Goal: Find specific page/section: Find specific page/section

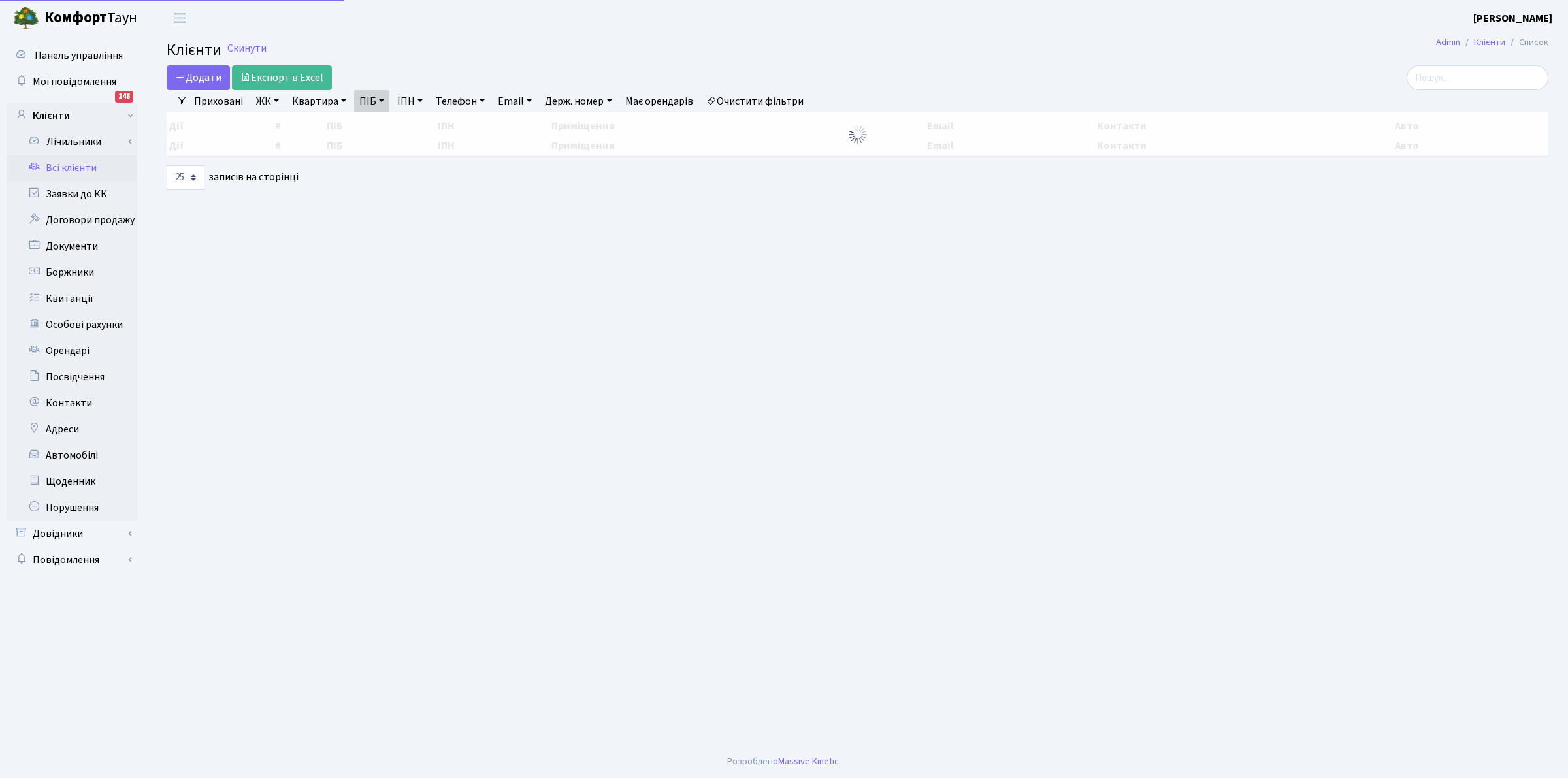
select select "25"
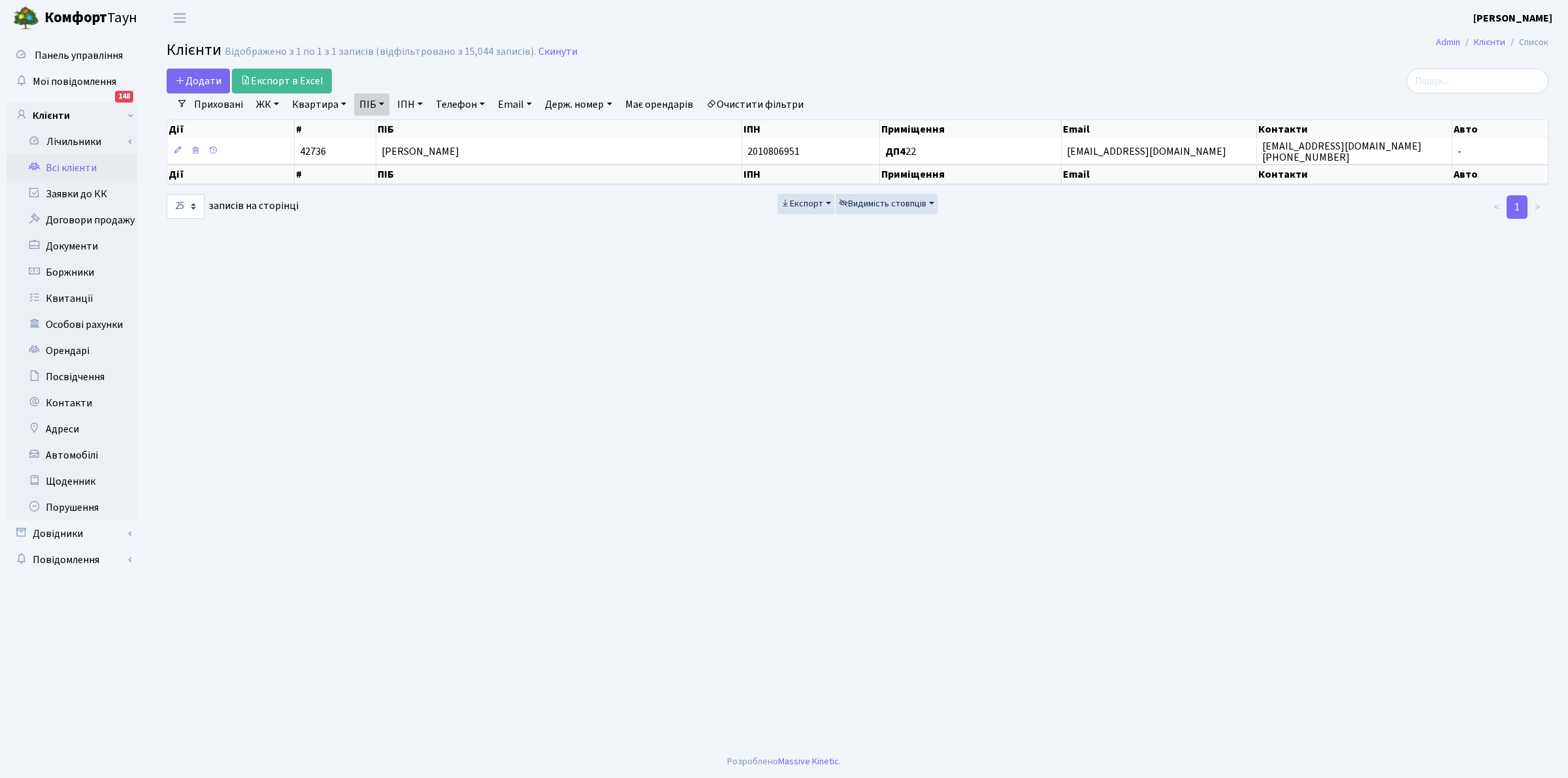
click at [60, 164] on link "Всі клієнти" at bounding box center [72, 168] width 131 height 26
select select "25"
click at [558, 428] on main "Admin Клієнти Список Клієнти Відображено з 1 по 1 з 1 записів (відфільтровано з…" at bounding box center [857, 390] width 1421 height 709
